Goal: Task Accomplishment & Management: Use online tool/utility

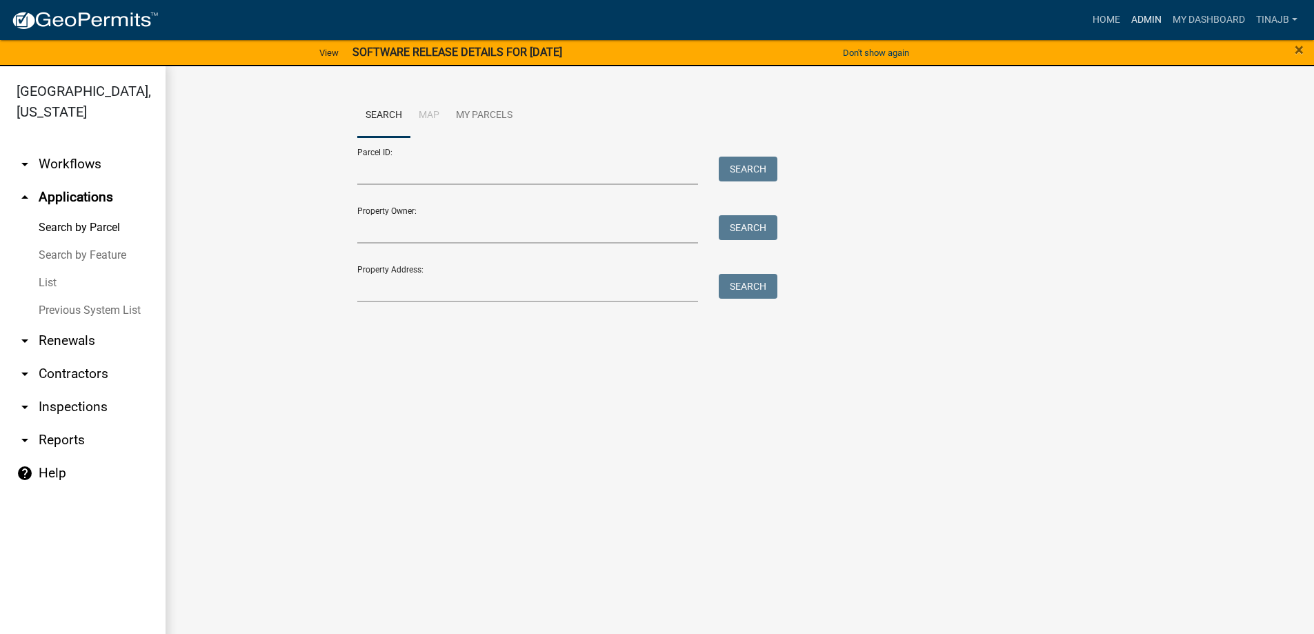
click at [1145, 15] on link "Admin" at bounding box center [1146, 20] width 41 height 26
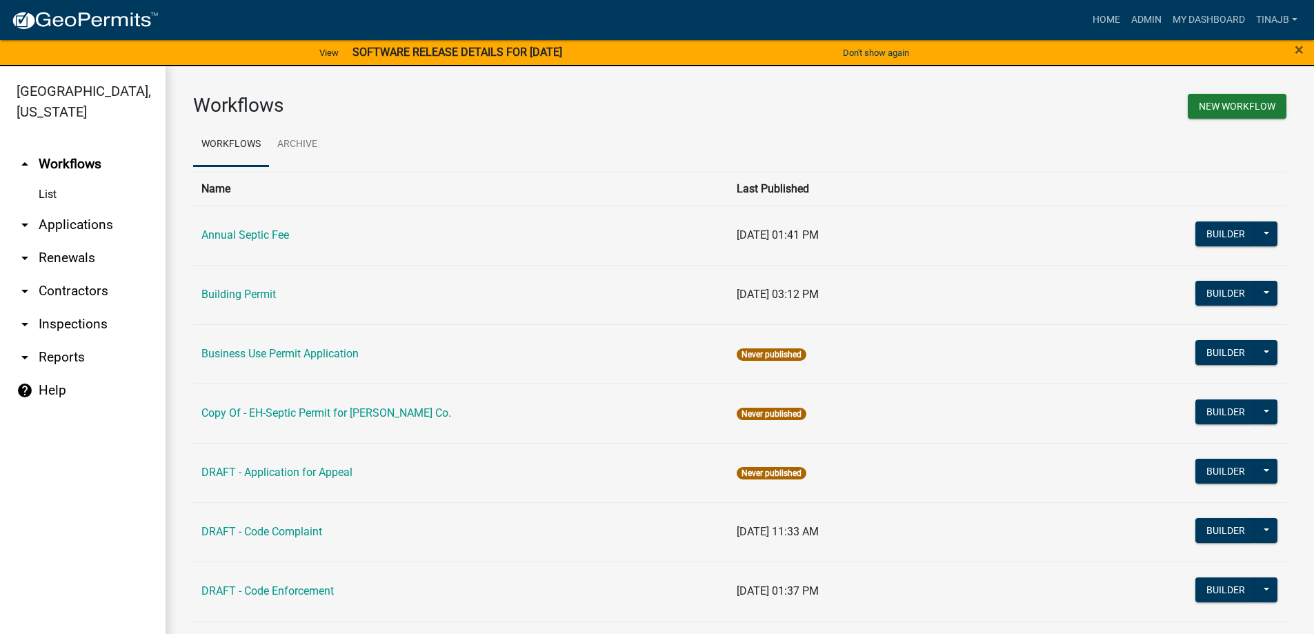
click at [83, 208] on link "arrow_drop_down Applications" at bounding box center [83, 224] width 166 height 33
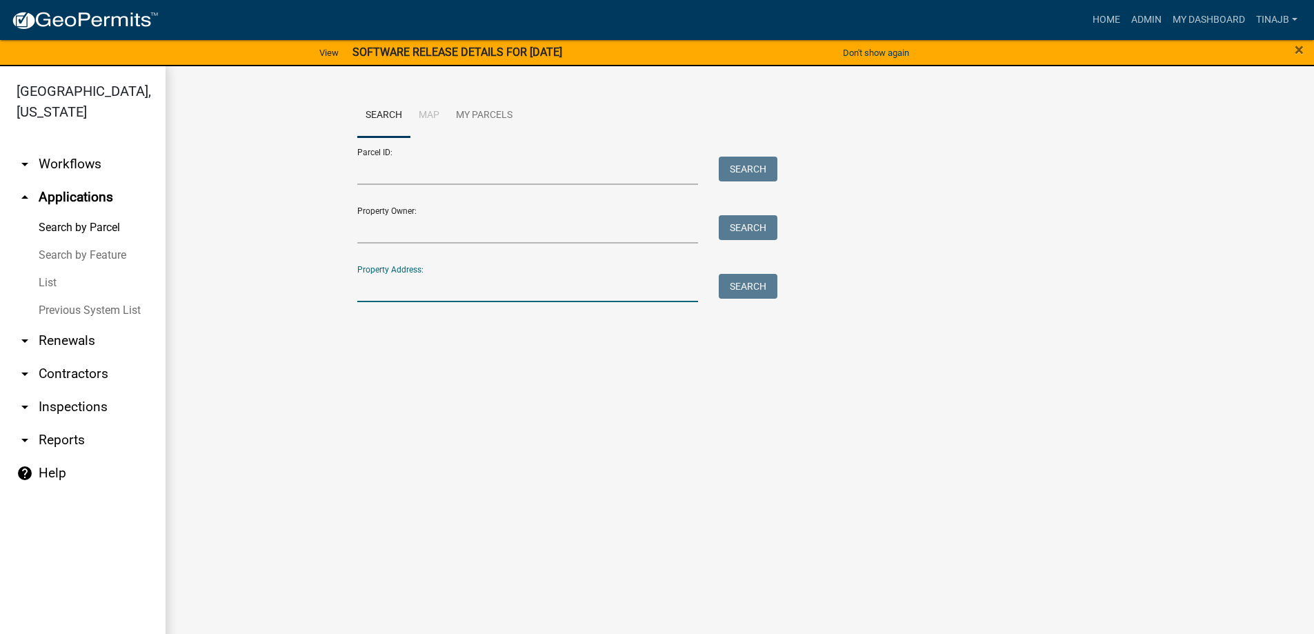
click at [395, 285] on input "Property Address:" at bounding box center [527, 288] width 341 height 28
click at [429, 239] on input "Property Owner:" at bounding box center [527, 229] width 341 height 28
click at [424, 228] on input "Property Owner:" at bounding box center [527, 229] width 341 height 28
type input "s"
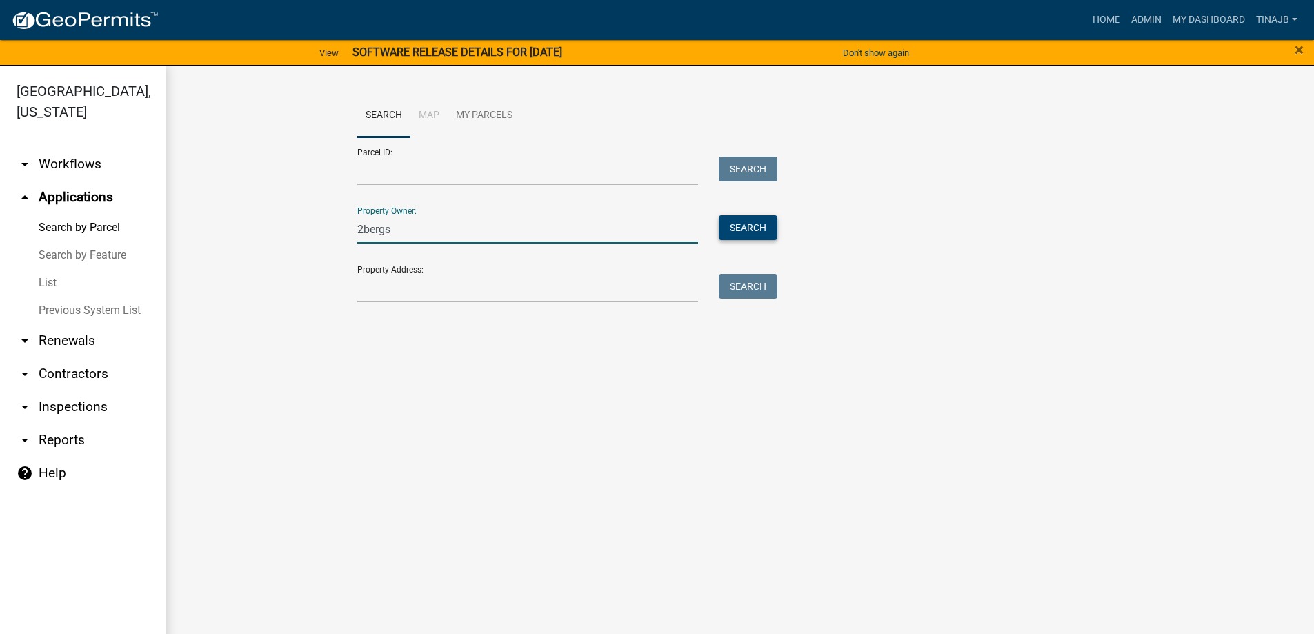
type input "2bergs"
click at [746, 223] on button "Search" at bounding box center [748, 227] width 59 height 25
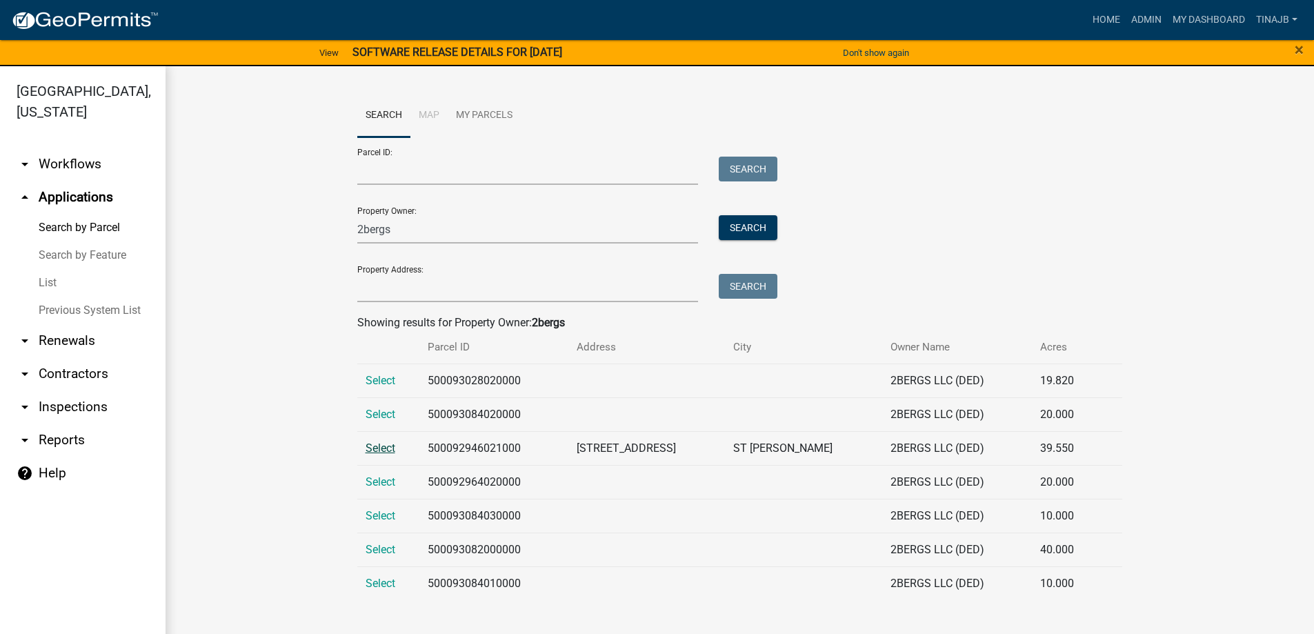
click at [383, 444] on span "Select" at bounding box center [381, 447] width 30 height 13
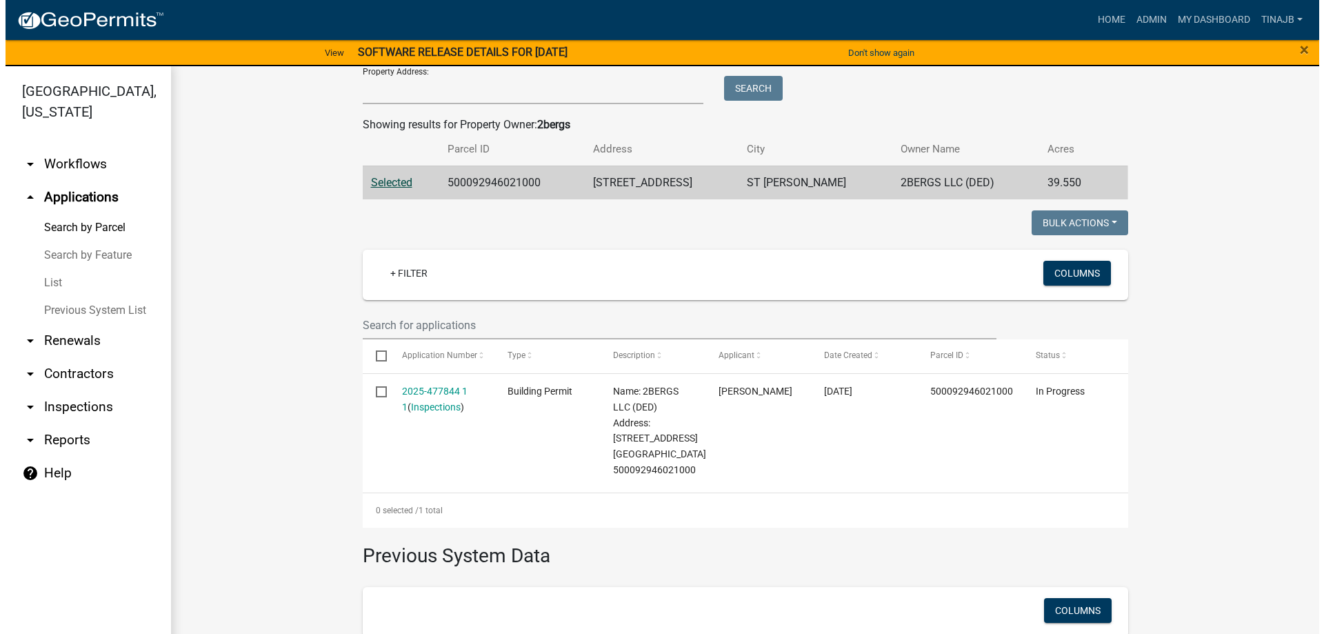
scroll to position [207, 0]
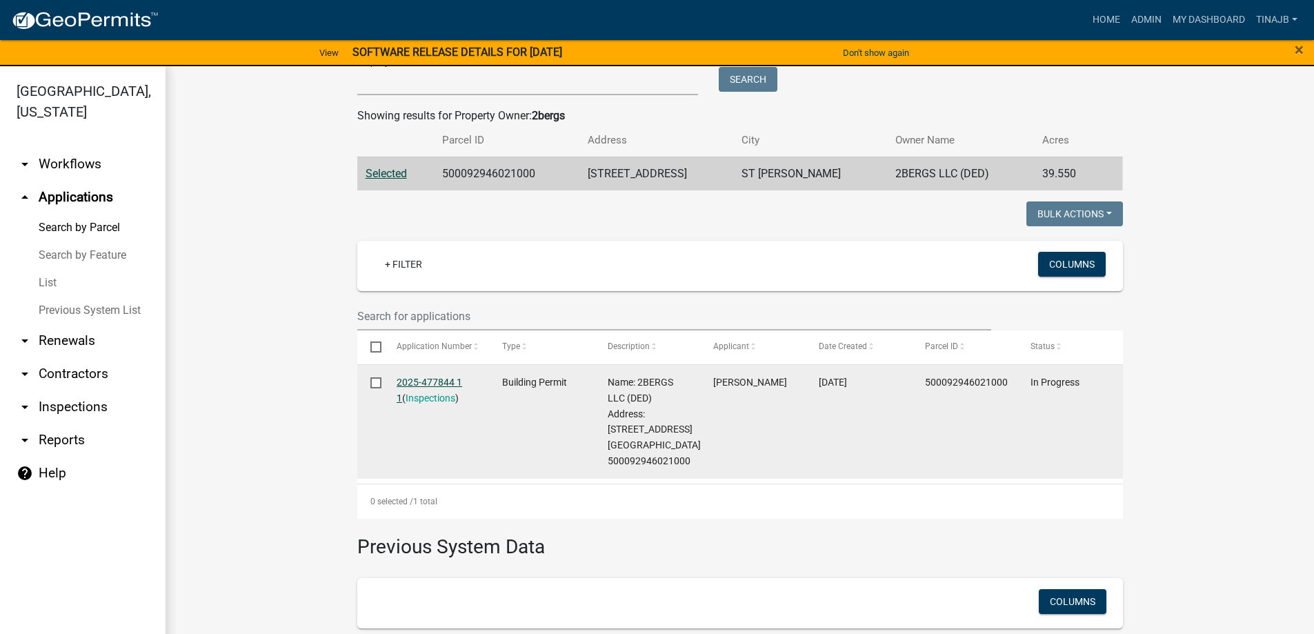
click at [422, 383] on link "2025-477844 1 1" at bounding box center [430, 390] width 66 height 27
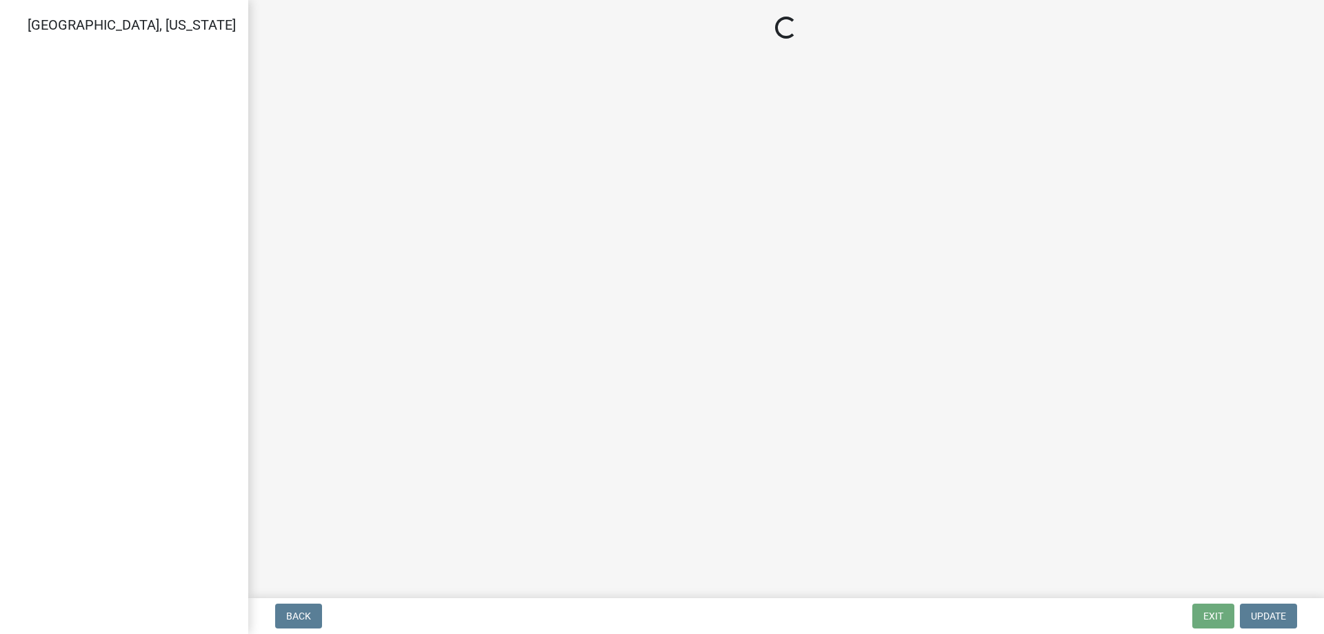
click at [479, 276] on main "Loading..." at bounding box center [786, 296] width 1076 height 592
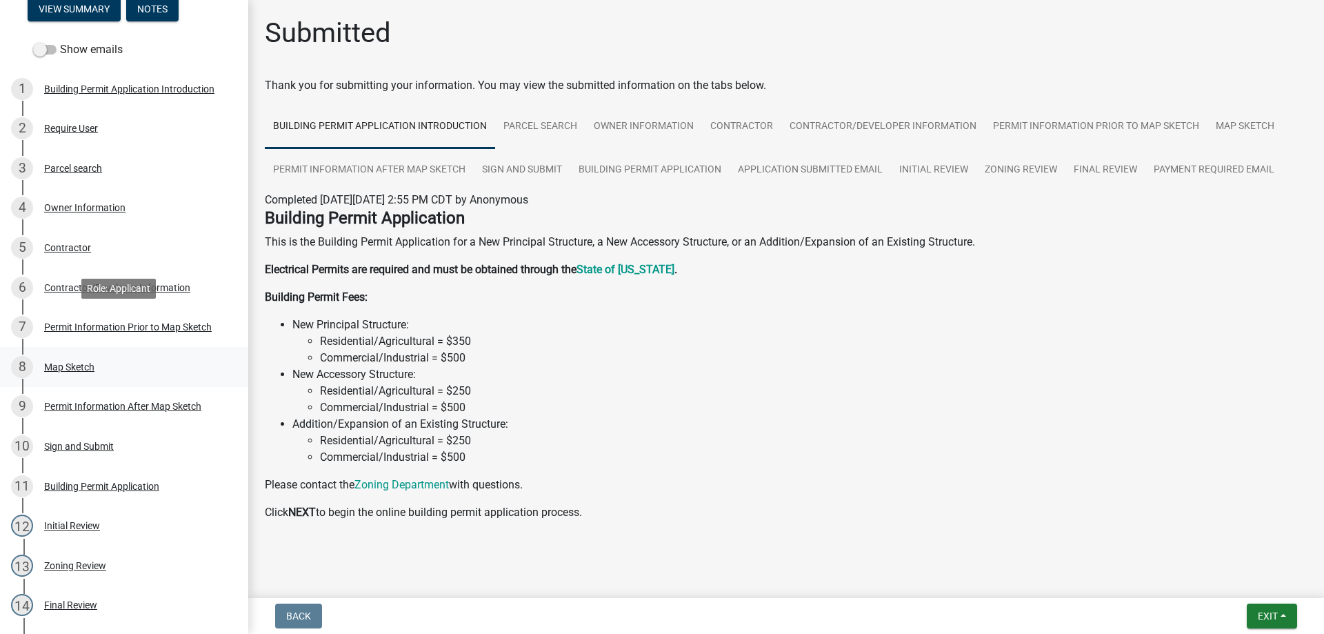
scroll to position [276, 0]
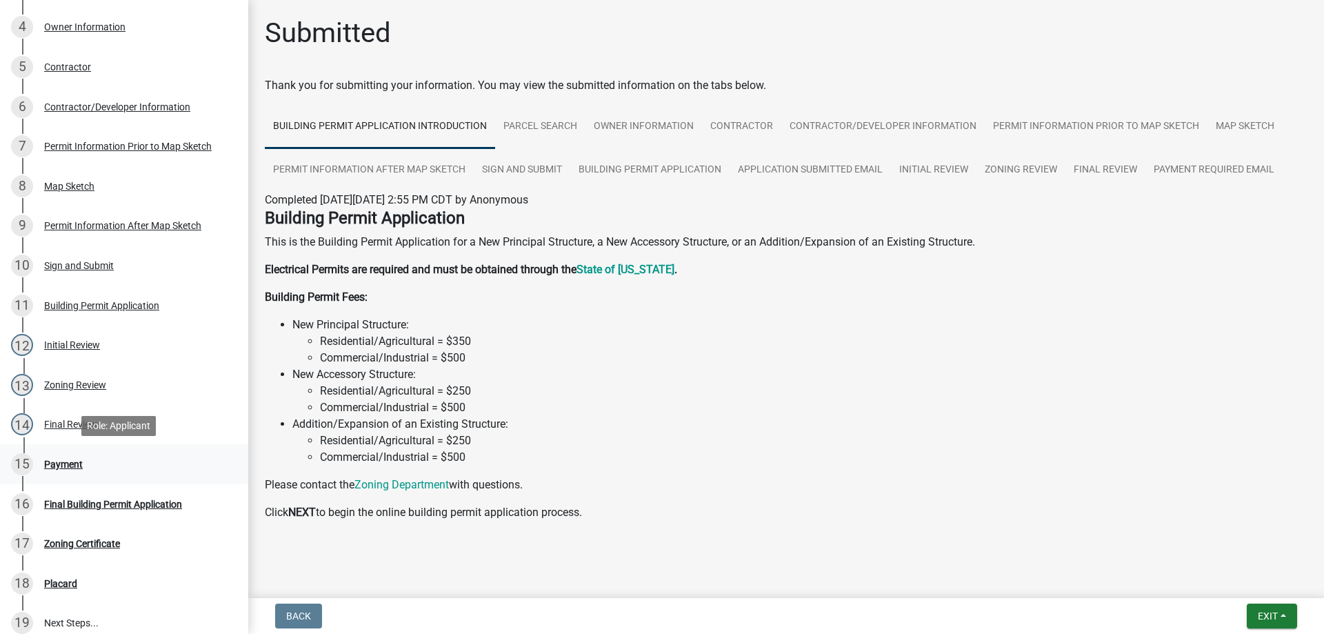
click at [57, 462] on div "Payment" at bounding box center [63, 464] width 39 height 10
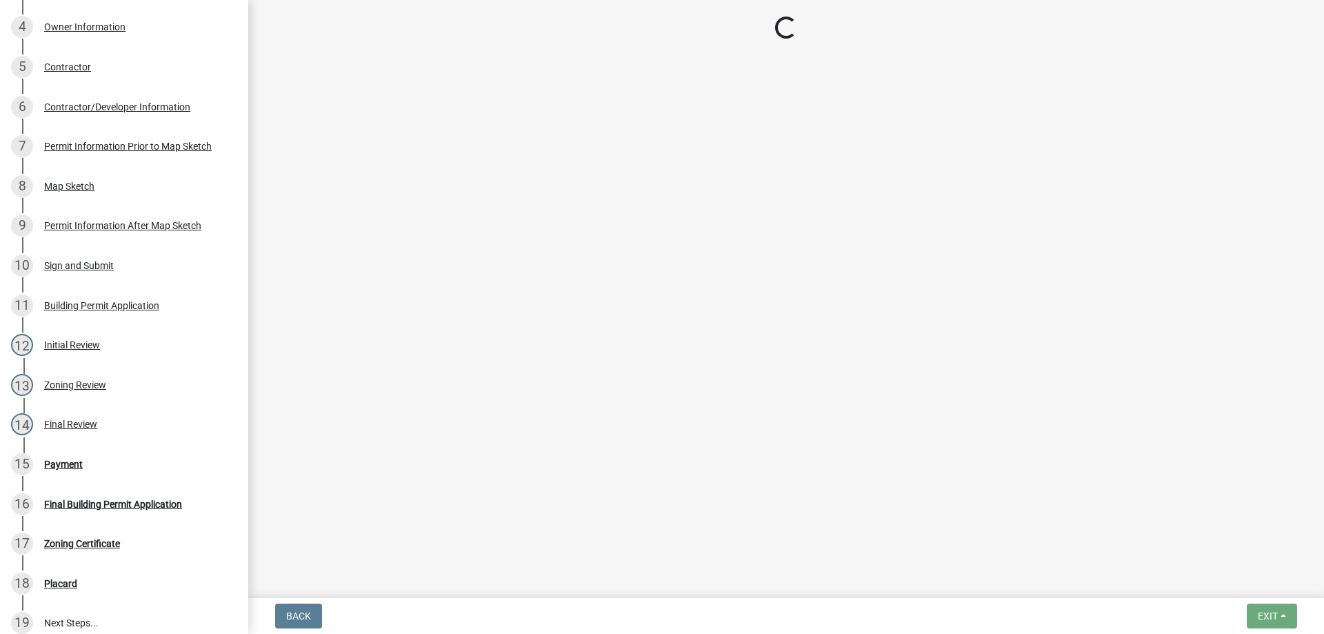
select select "3: 3"
